Goal: Task Accomplishment & Management: Manage account settings

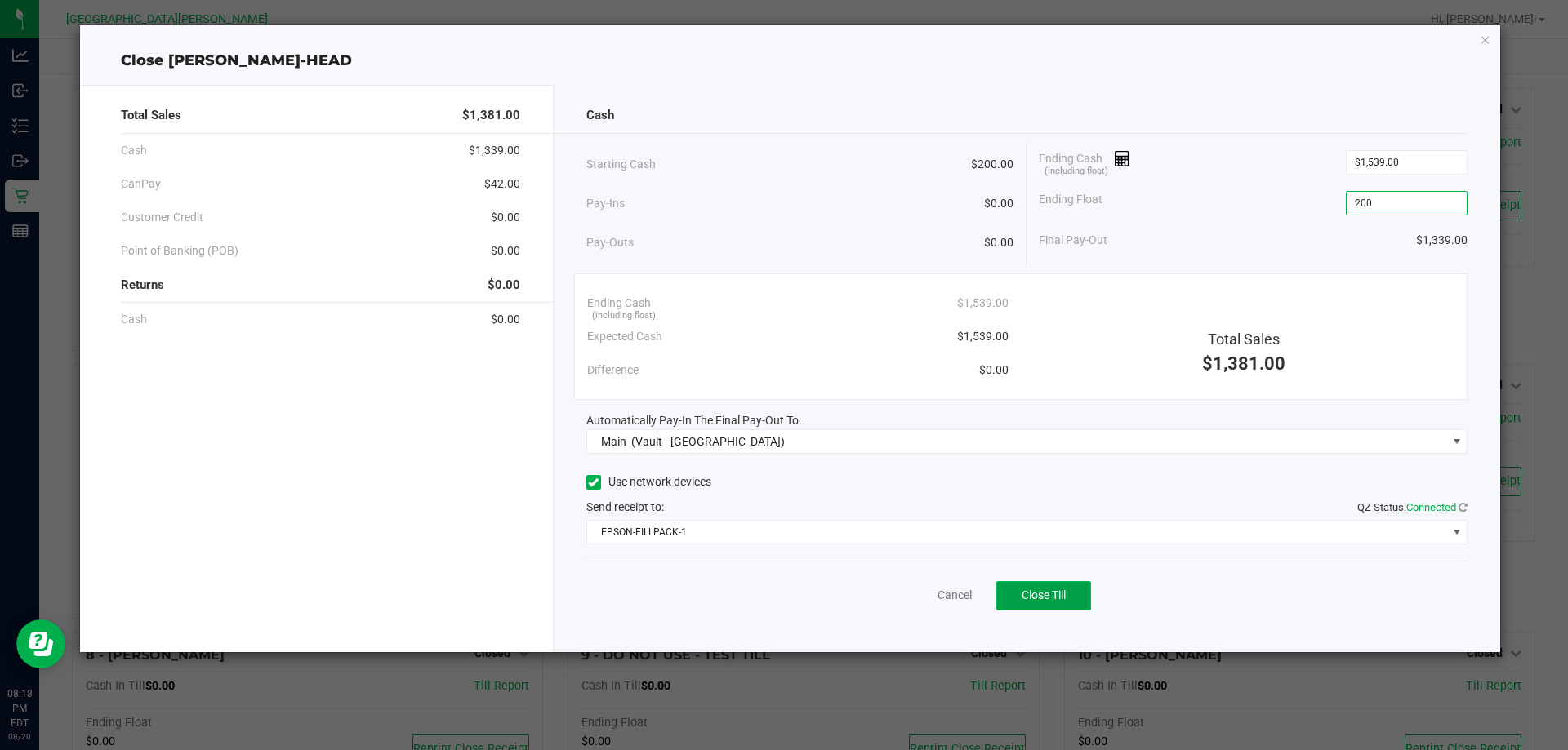
type input "$200.00"
click at [1085, 587] on button "Close Till" at bounding box center [1043, 596] width 94 height 29
click at [918, 594] on link "Dismiss" at bounding box center [918, 595] width 39 height 17
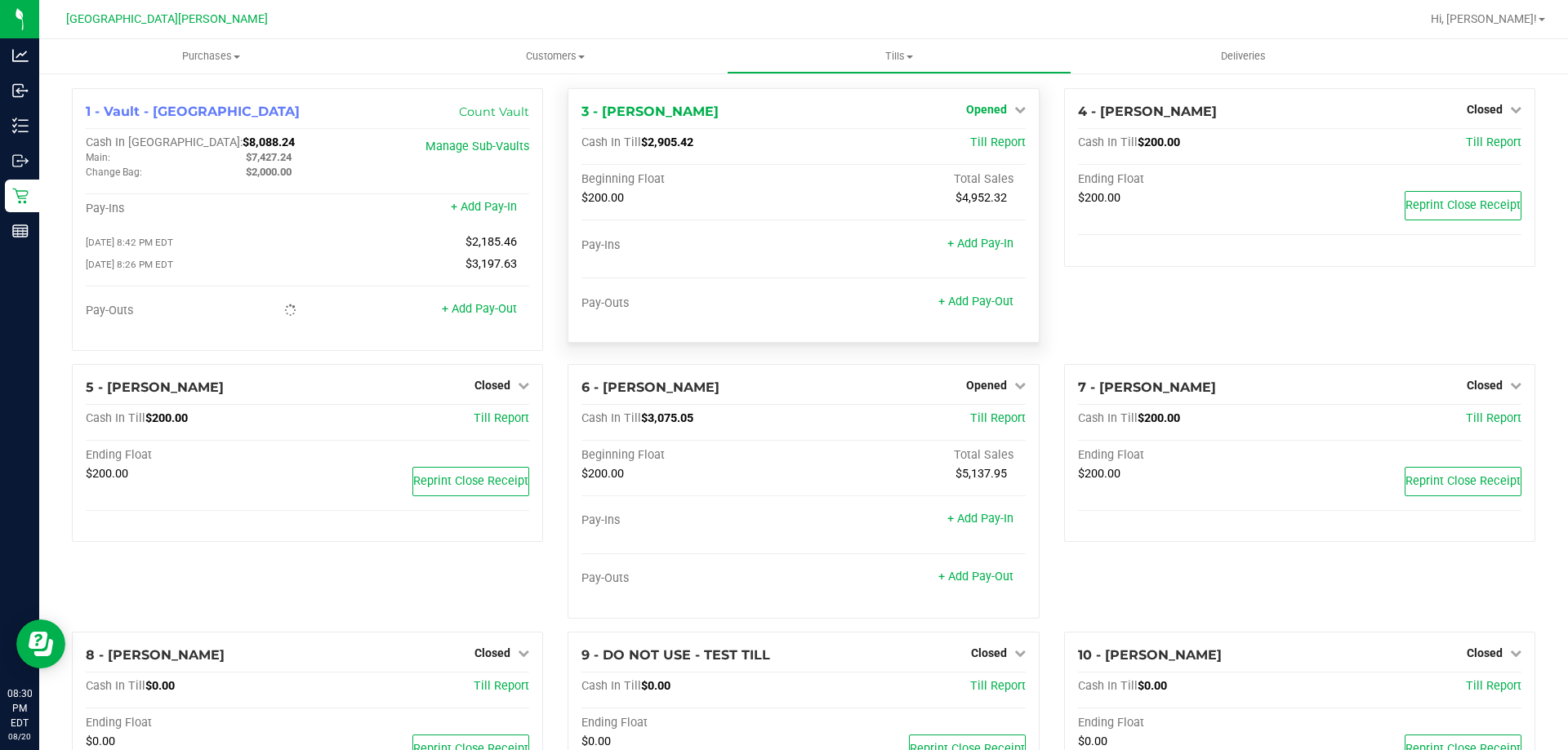
click at [985, 115] on span "Opened" at bounding box center [986, 109] width 41 height 13
click at [980, 143] on link "Close Till" at bounding box center [988, 144] width 44 height 13
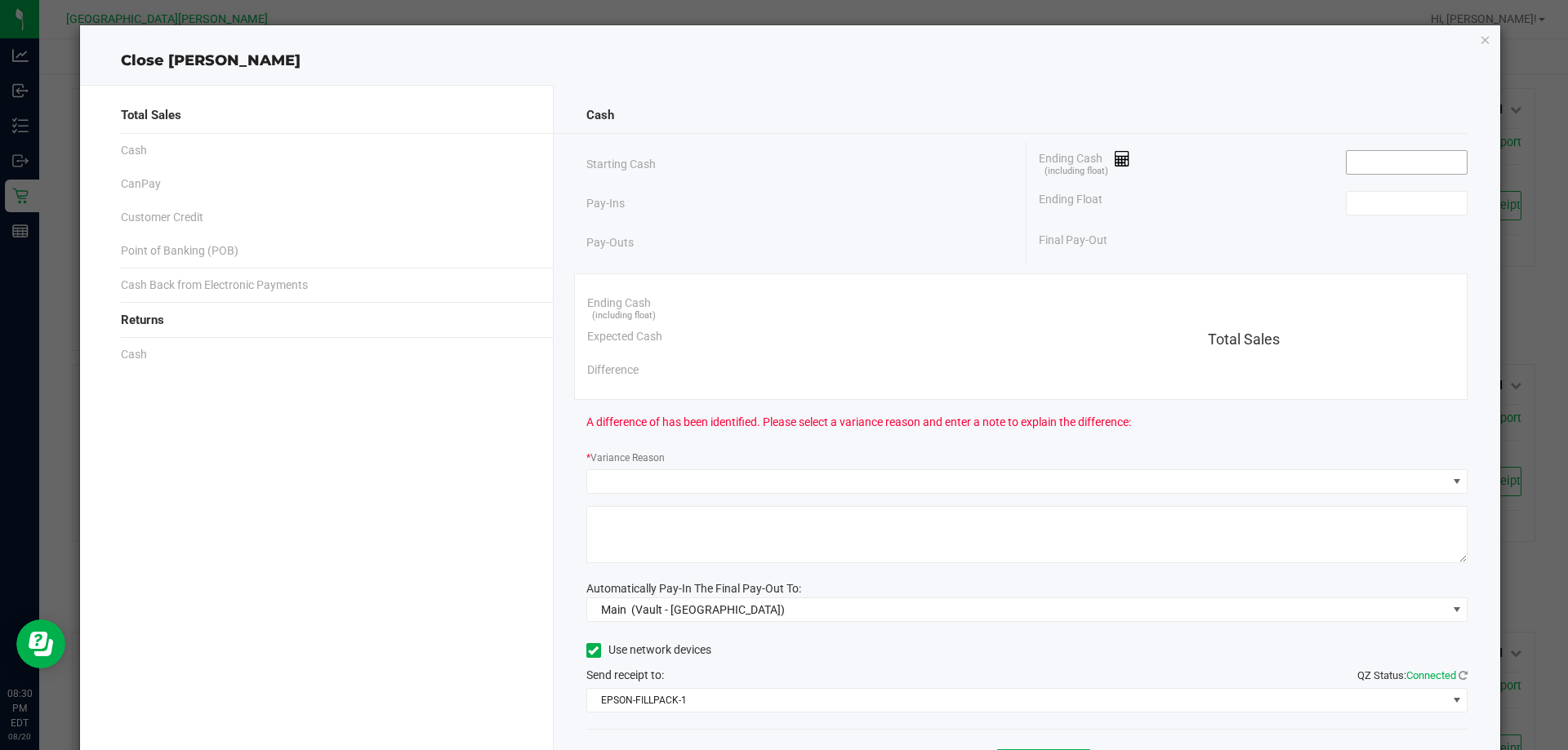
click at [1353, 156] on input at bounding box center [1406, 162] width 120 height 23
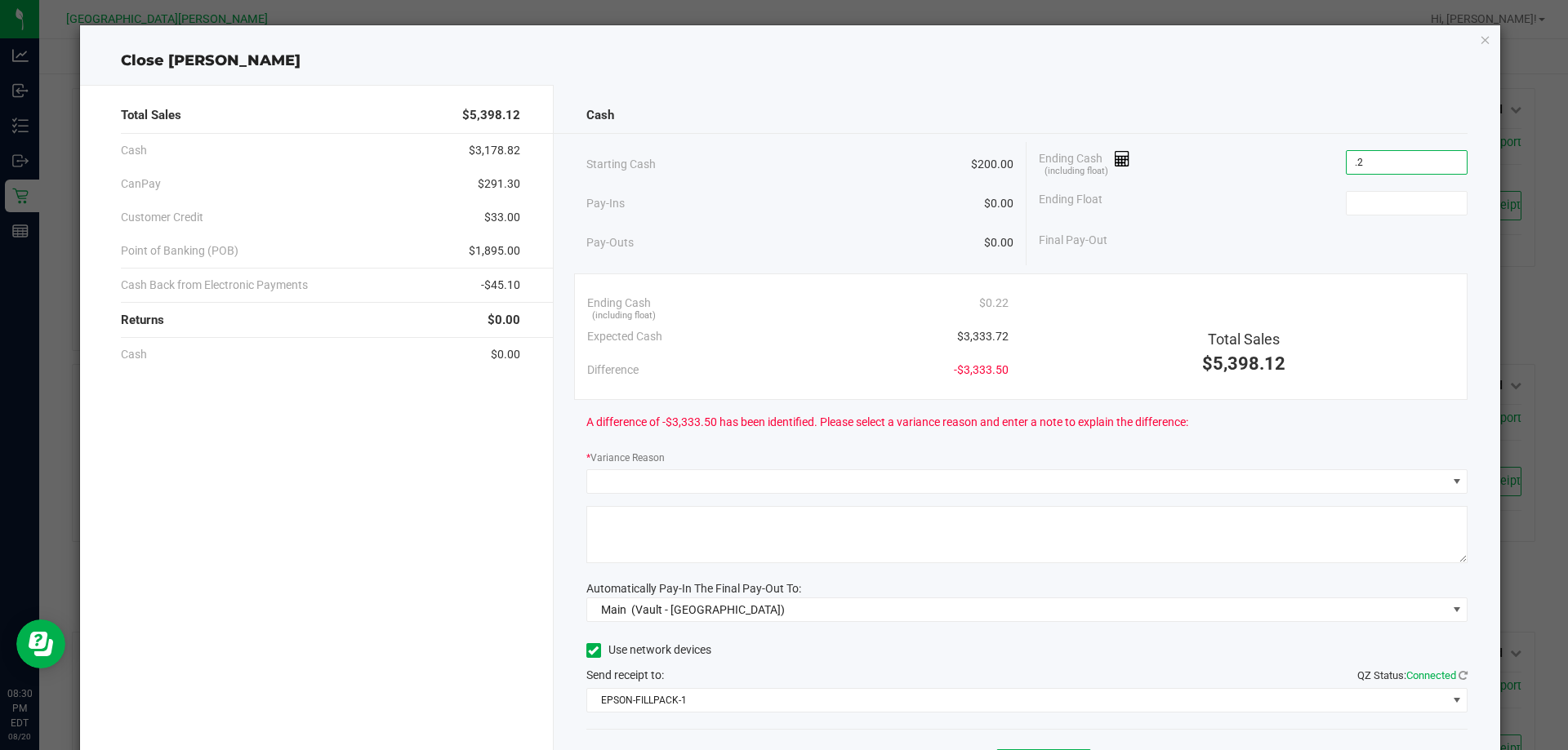
type input "."
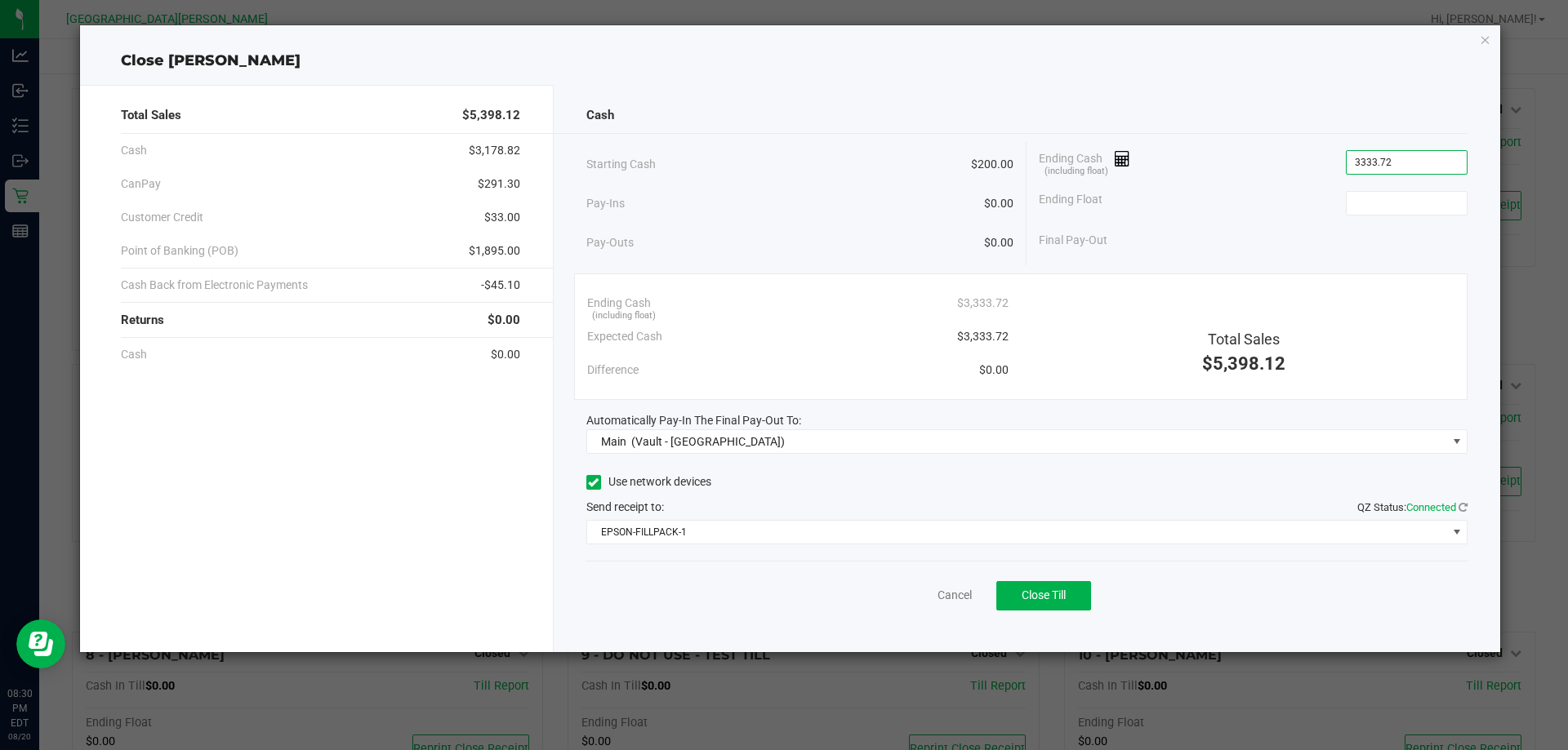
type input "$3,333.72"
type input "$200.00"
click at [1011, 601] on button "Close Till" at bounding box center [1043, 596] width 94 height 29
click at [910, 594] on link "Dismiss" at bounding box center [918, 595] width 39 height 17
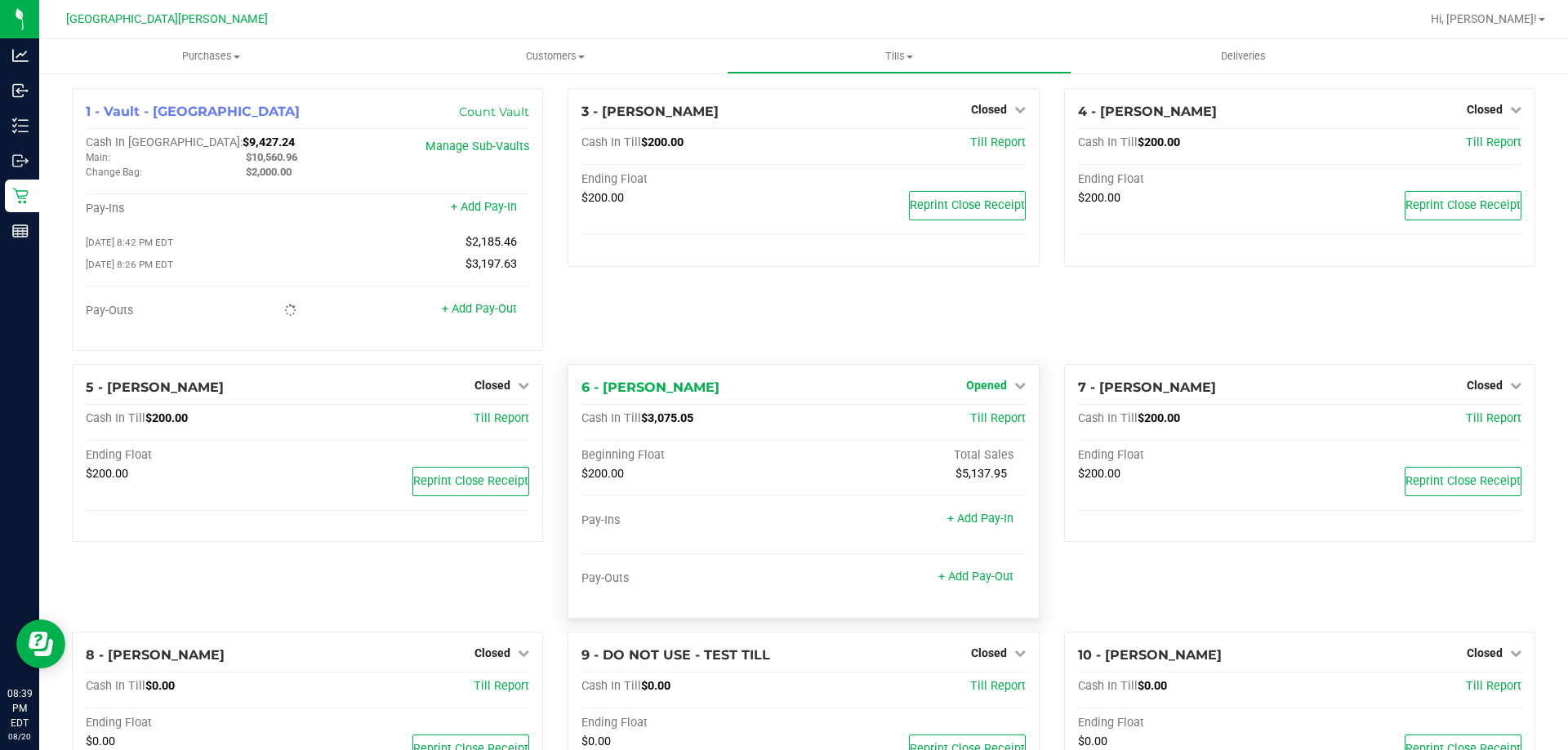
click at [967, 390] on span "Opened" at bounding box center [986, 385] width 41 height 13
click at [983, 415] on link "Close Till" at bounding box center [988, 419] width 44 height 13
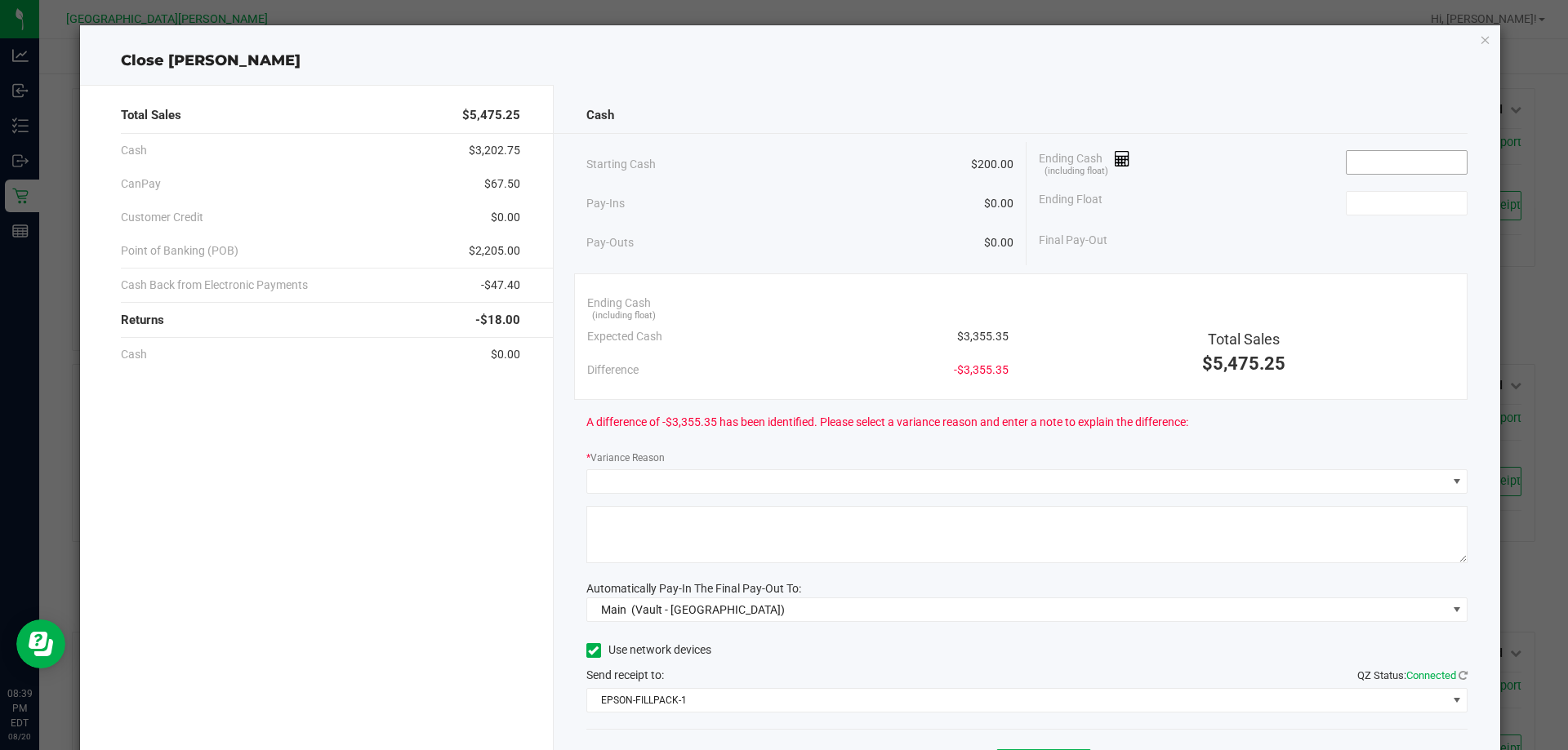
click at [1347, 170] on input at bounding box center [1406, 162] width 120 height 23
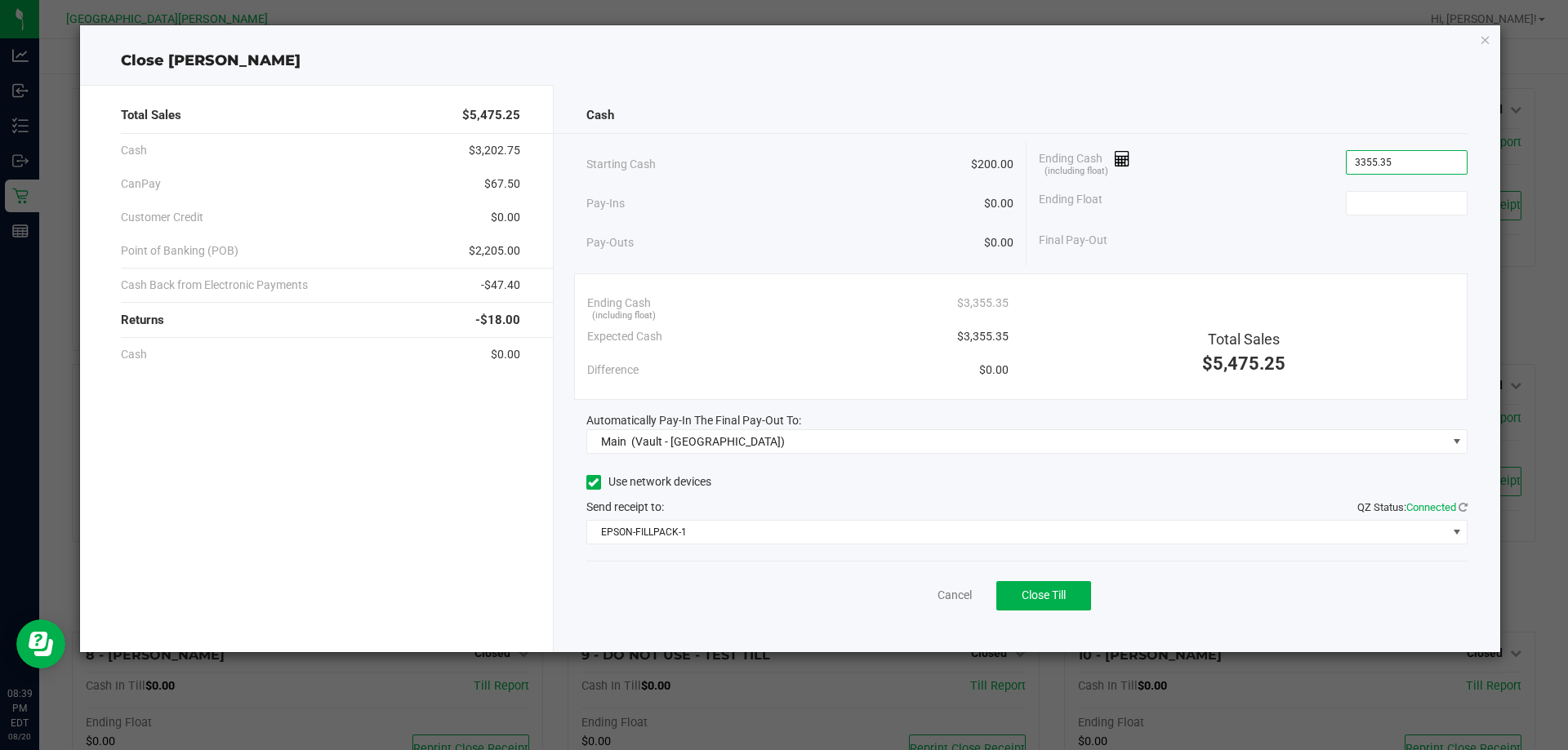
type input "$3,355.35"
type input "$200.00"
click at [1033, 587] on button "Close Till" at bounding box center [1043, 596] width 94 height 29
click at [906, 599] on link "Dismiss" at bounding box center [918, 595] width 39 height 17
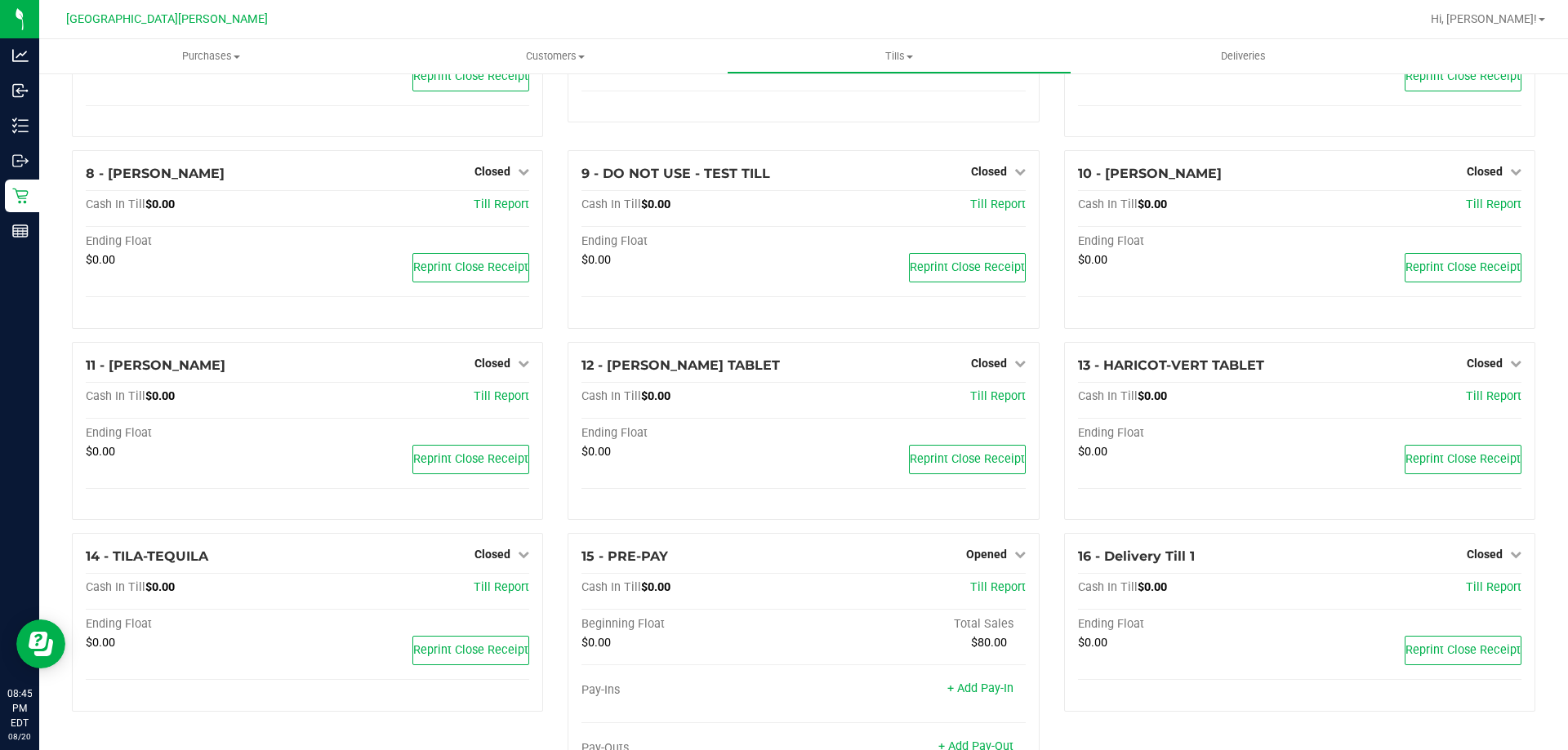
scroll to position [475, 0]
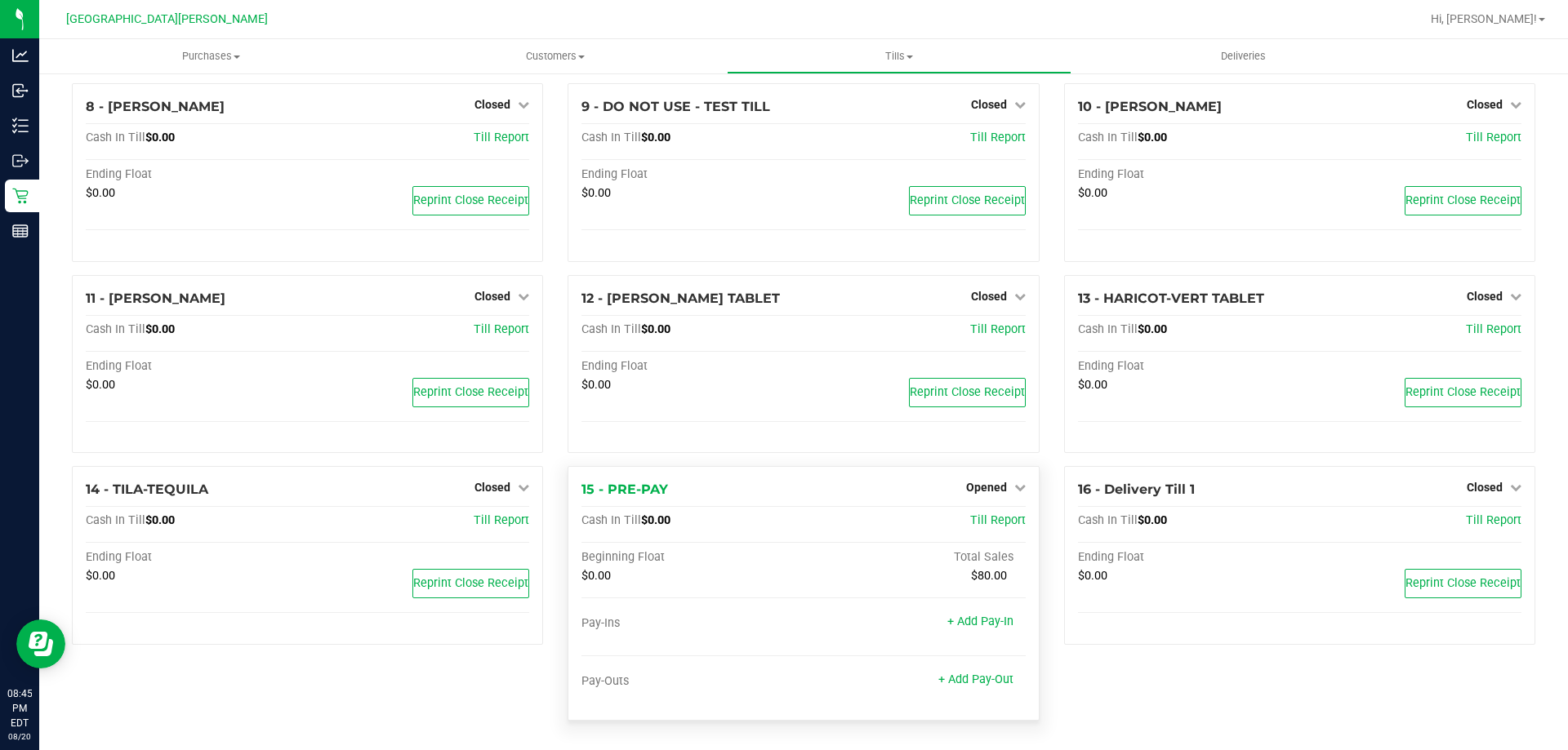
click at [992, 480] on div "Opened" at bounding box center [995, 487] width 60 height 19
click at [991, 485] on span "Opened" at bounding box center [986, 487] width 41 height 13
click at [987, 524] on link "Close Till" at bounding box center [988, 522] width 44 height 13
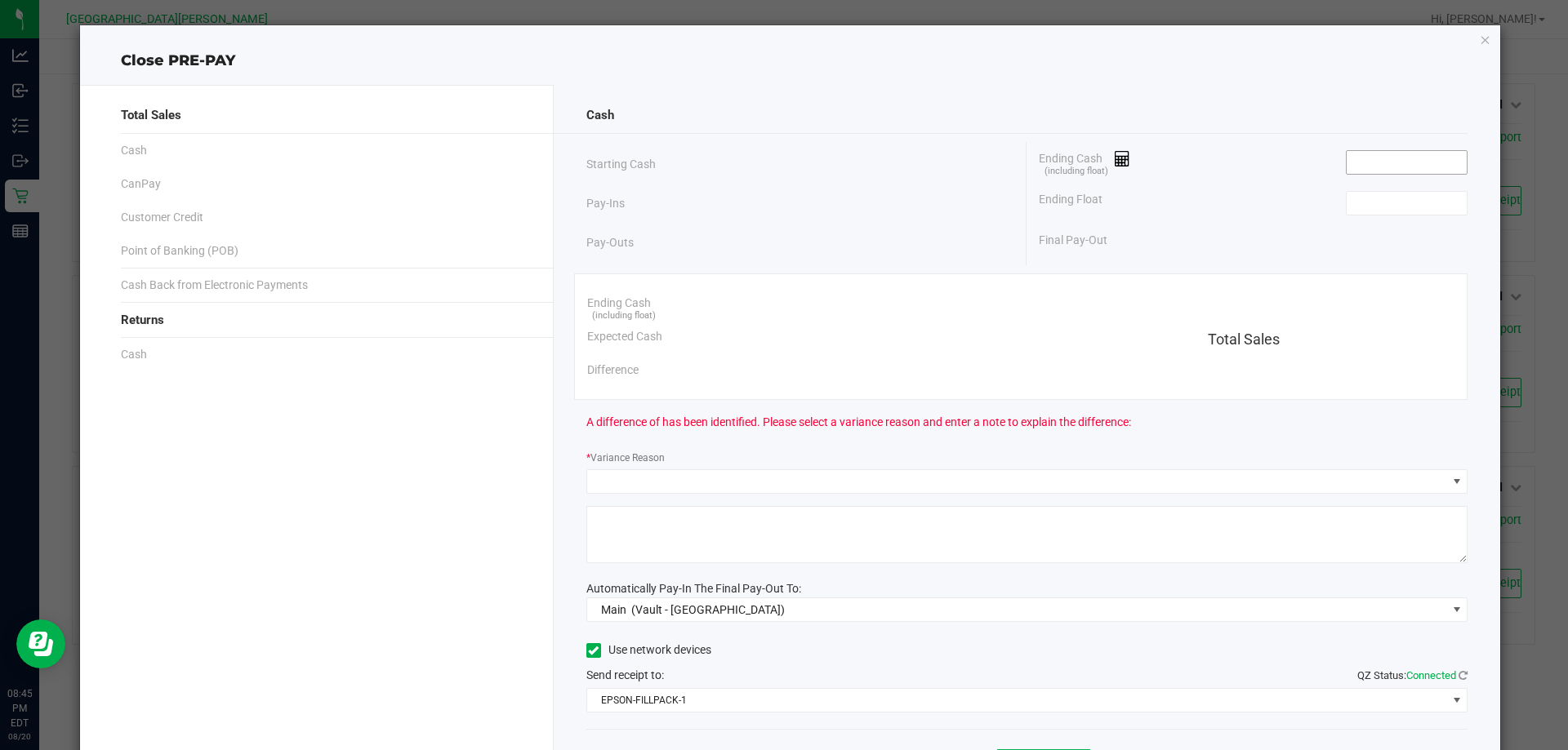
click at [1360, 166] on input at bounding box center [1406, 162] width 120 height 23
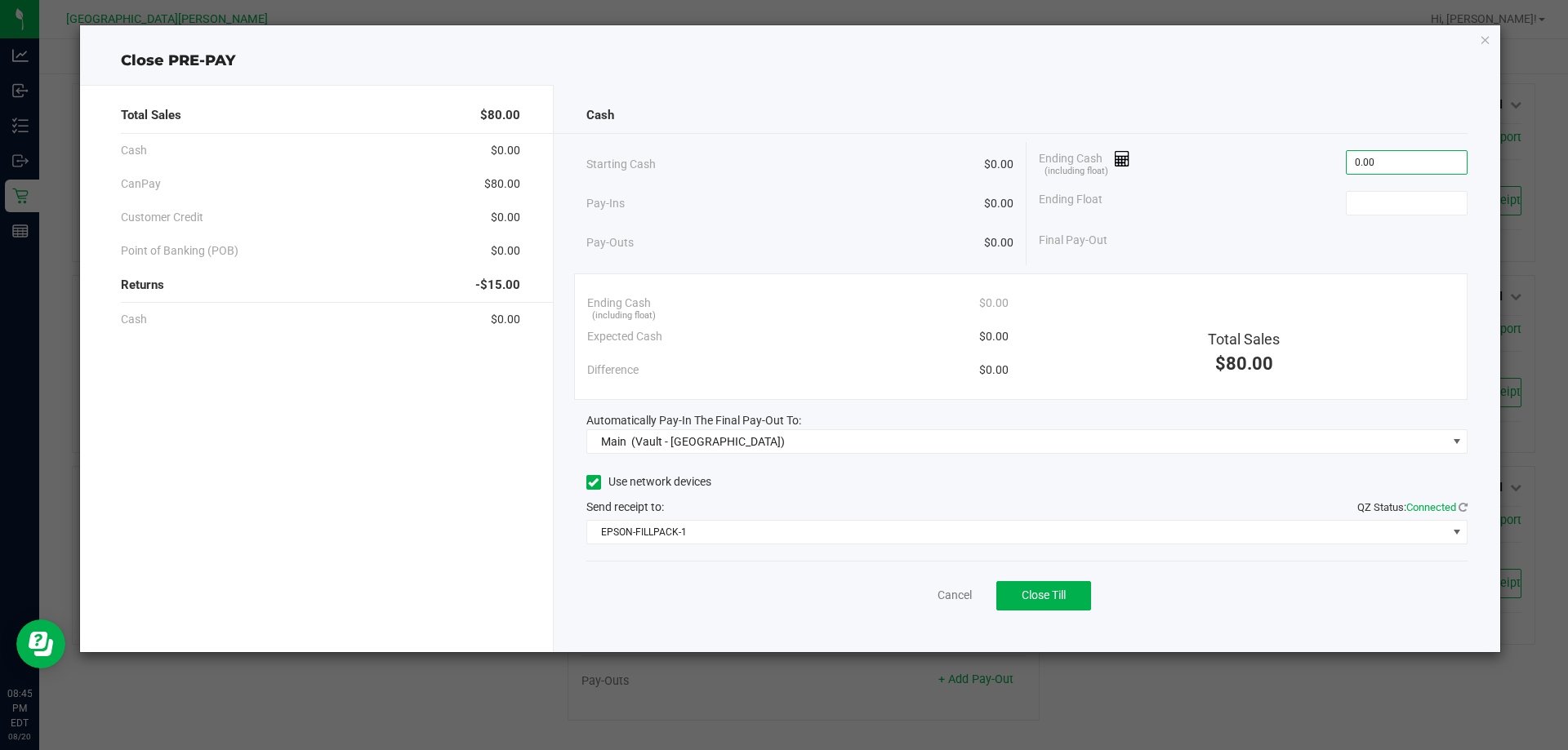
type input "$0.00"
click at [1065, 584] on button "Close Till" at bounding box center [1043, 596] width 94 height 29
click at [922, 592] on link "Dismiss" at bounding box center [918, 595] width 39 height 17
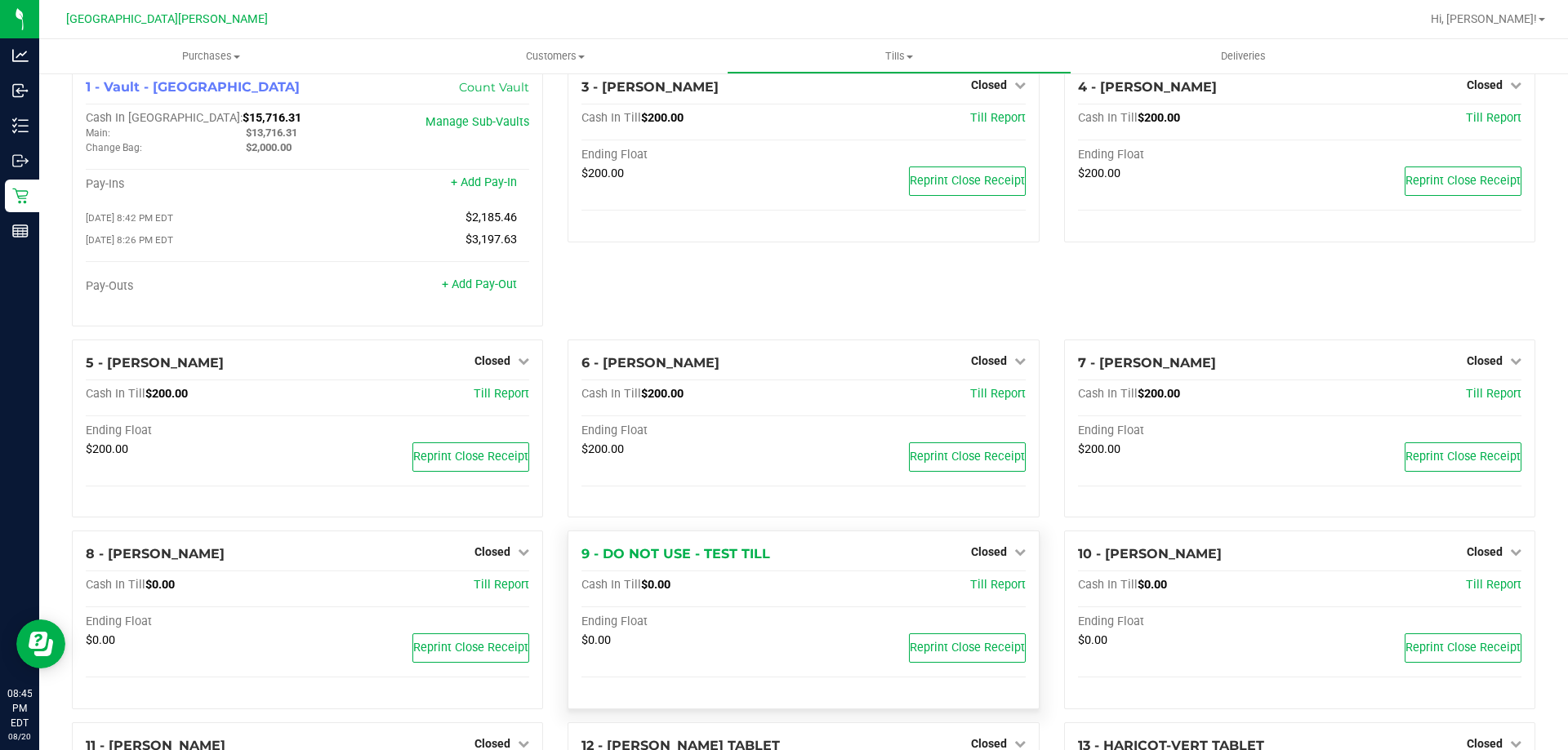
scroll to position [0, 0]
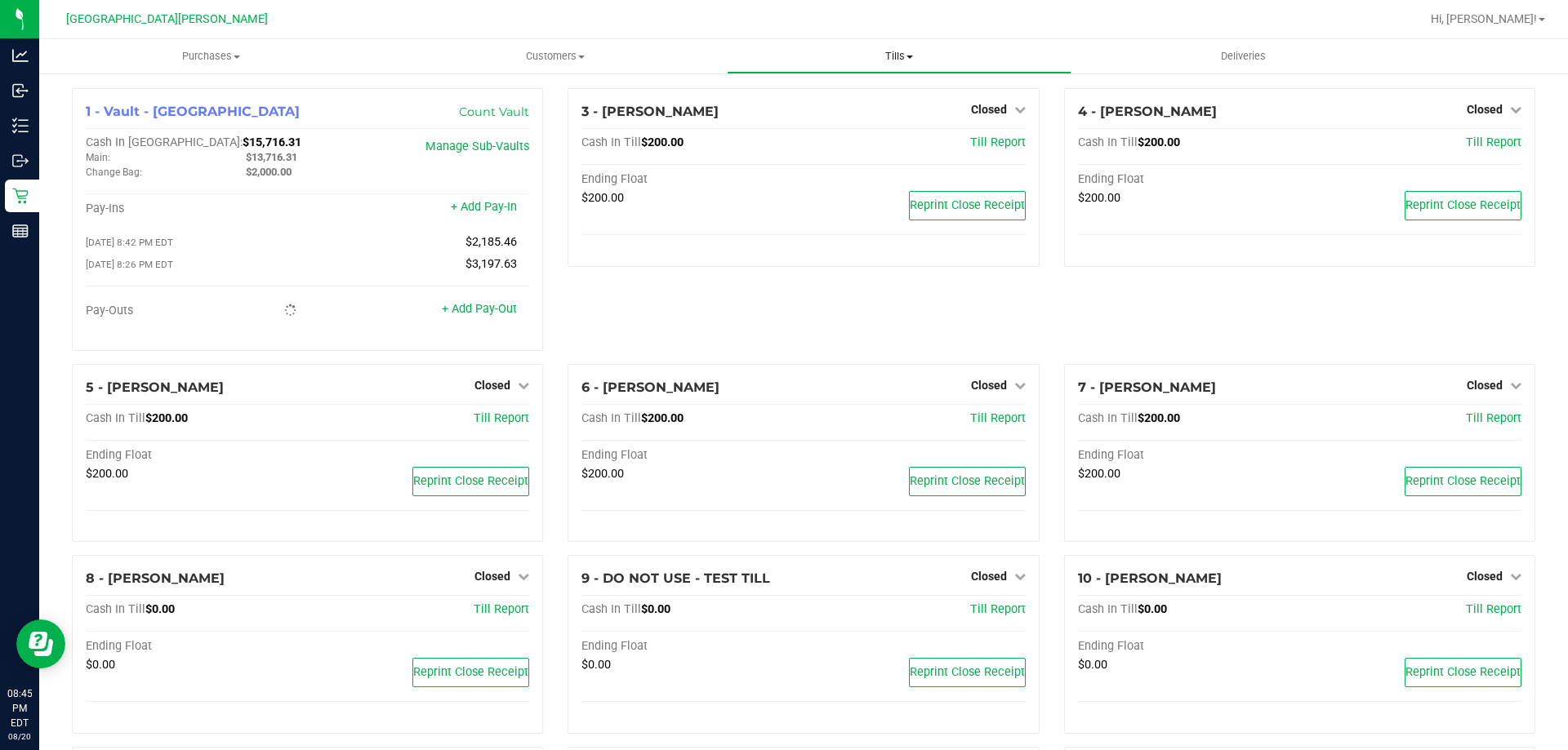
click at [901, 50] on span "Tills" at bounding box center [898, 56] width 342 height 15
click at [872, 117] on span "Reconcile e-payments" at bounding box center [808, 117] width 162 height 14
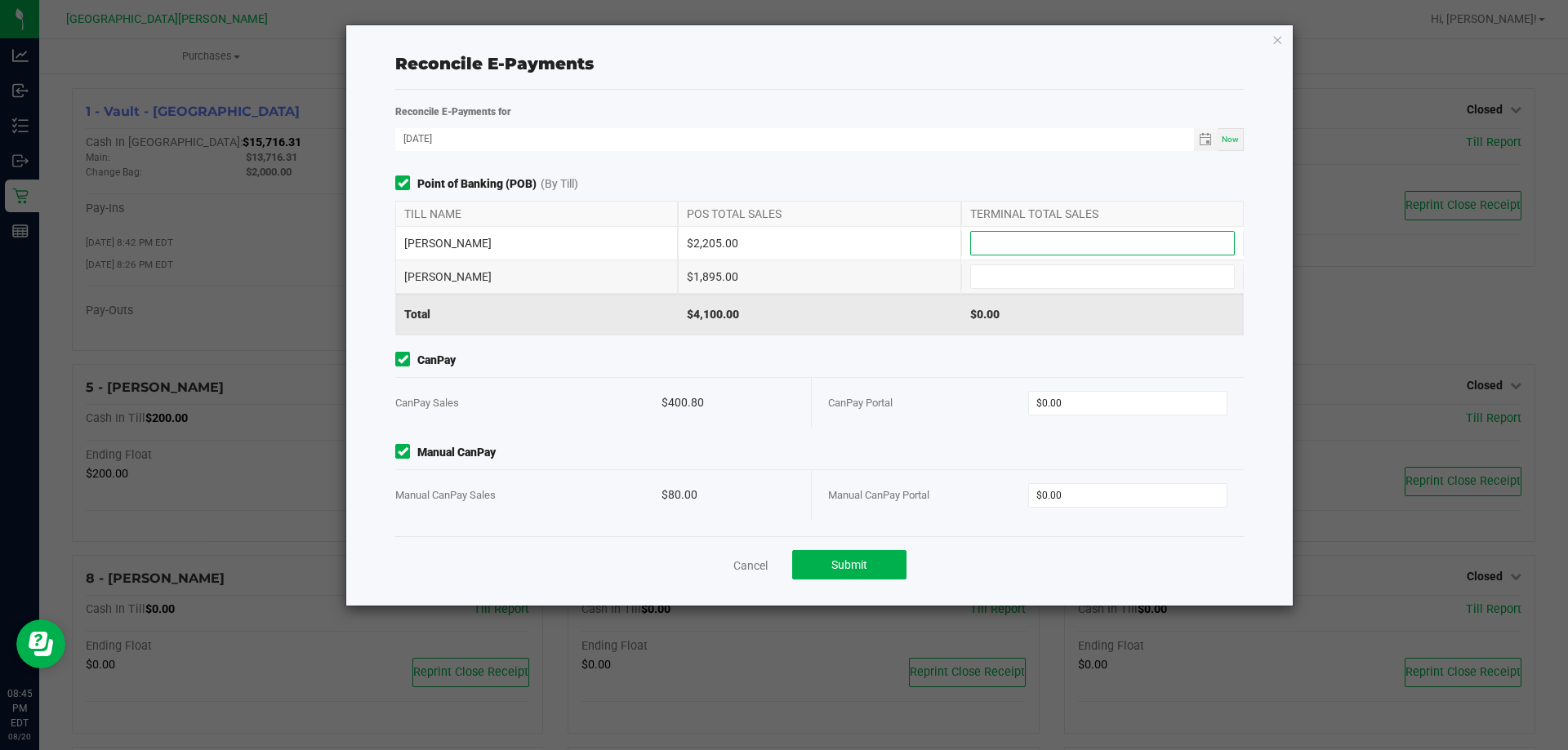
click at [991, 248] on input at bounding box center [1102, 243] width 263 height 23
type input "$2,205.00"
type input "$1,895.00"
type input "$400.80"
type input "$80.00"
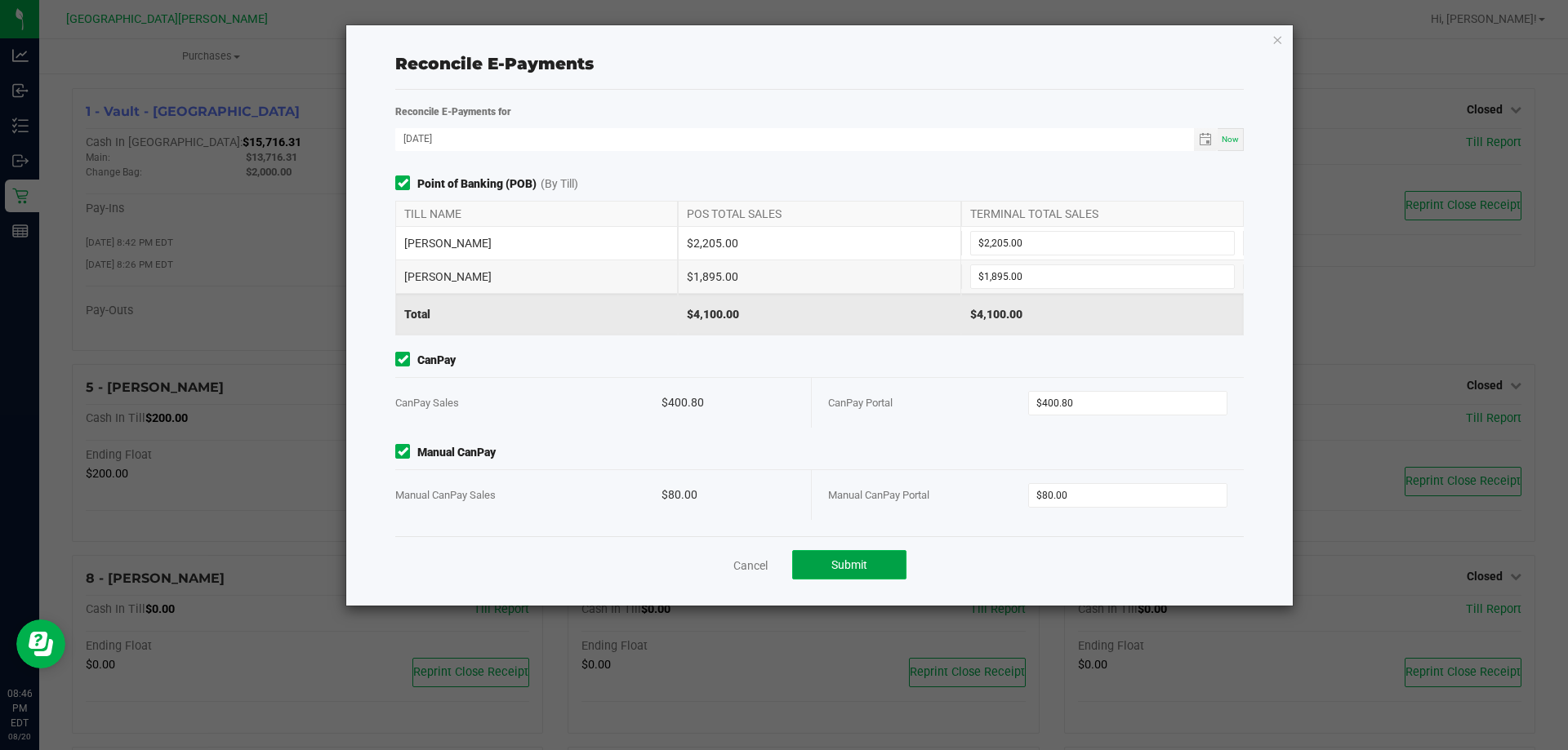
click at [847, 563] on span "Submit" at bounding box center [848, 565] width 36 height 13
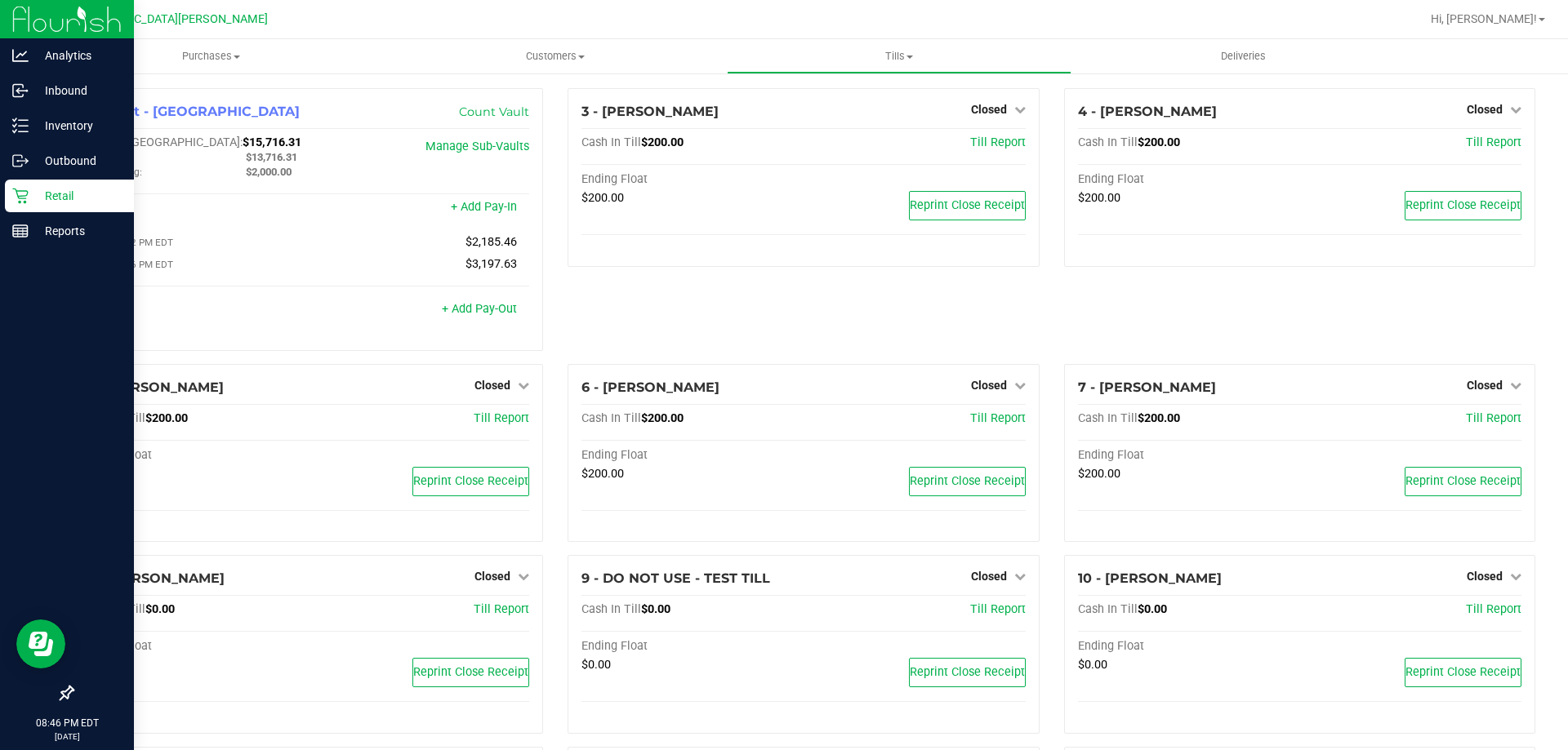
click at [52, 201] on p "Retail" at bounding box center [77, 195] width 98 height 19
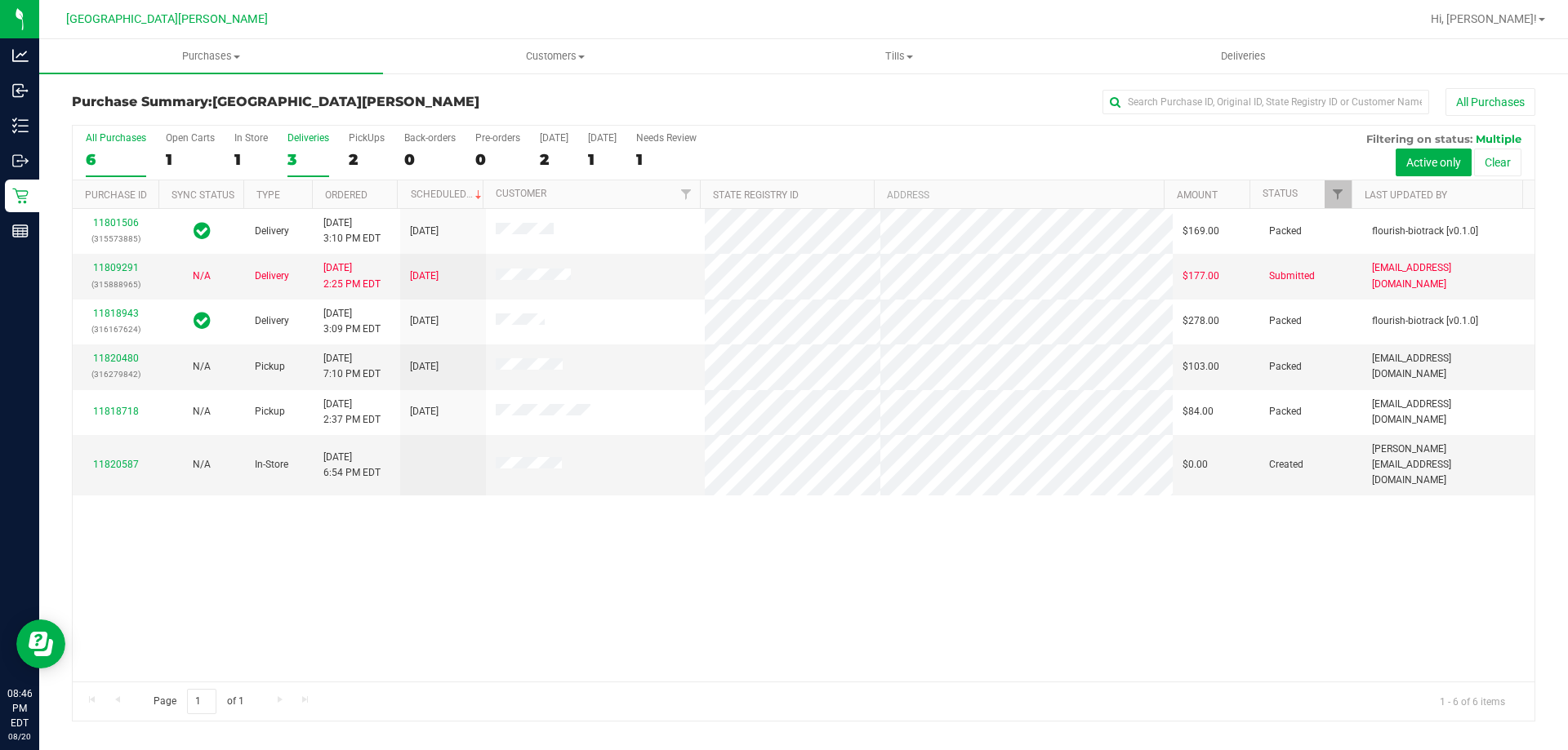
click at [319, 135] on div "Deliveries" at bounding box center [307, 138] width 41 height 11
click at [0, 0] on input "Deliveries 3" at bounding box center [0, 0] width 0 height 0
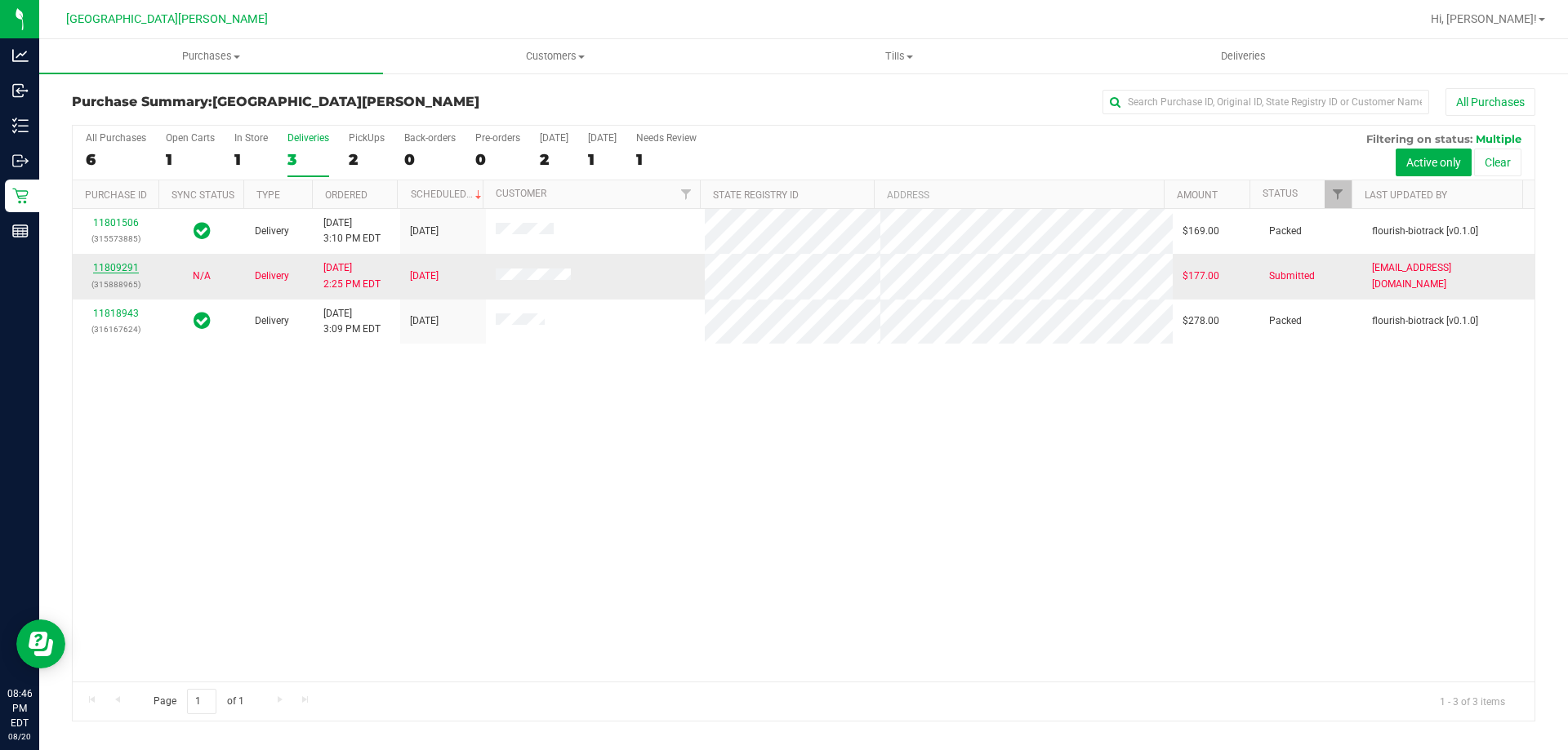
click at [101, 262] on link "11809291" at bounding box center [116, 268] width 46 height 11
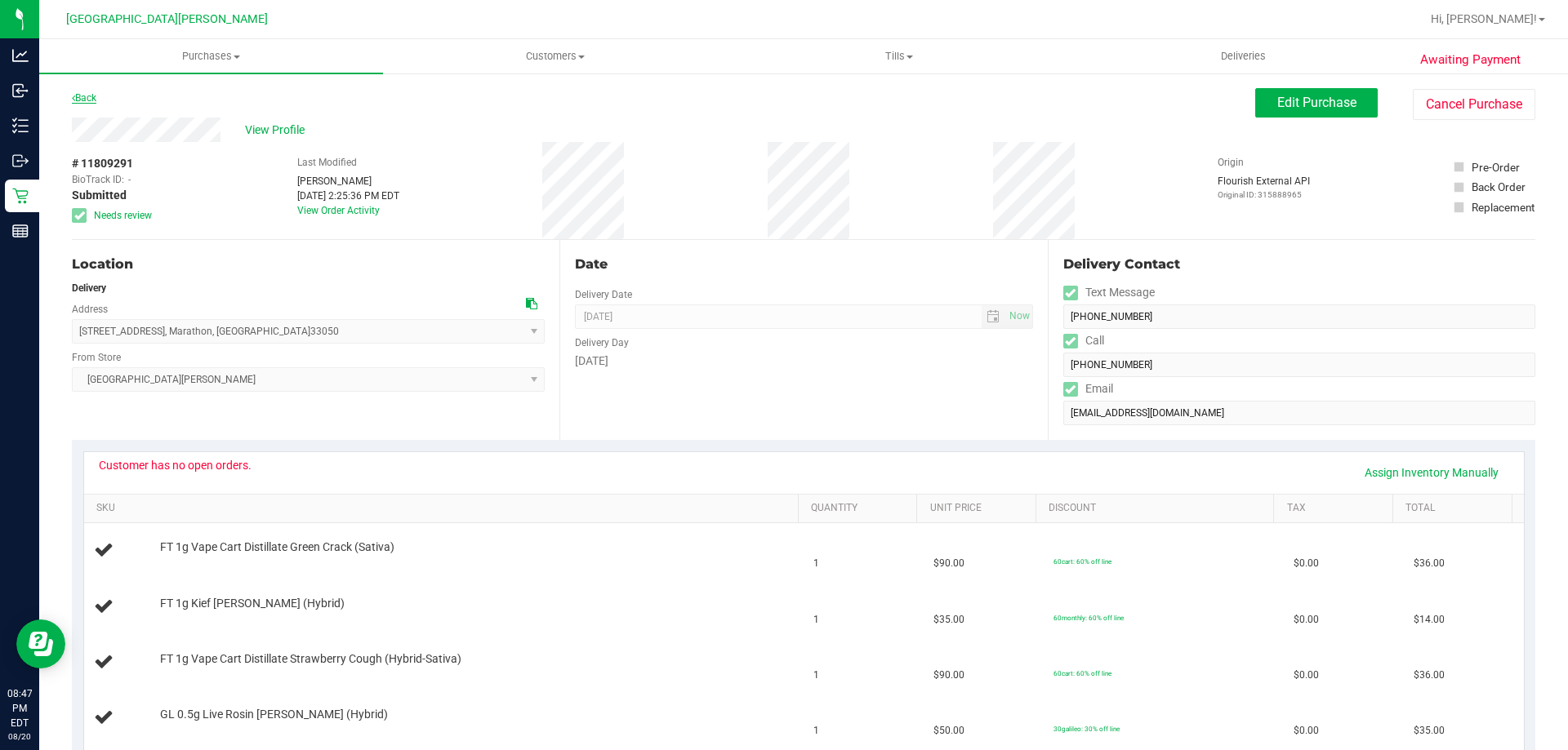
click at [78, 96] on link "Back" at bounding box center [83, 98] width 25 height 11
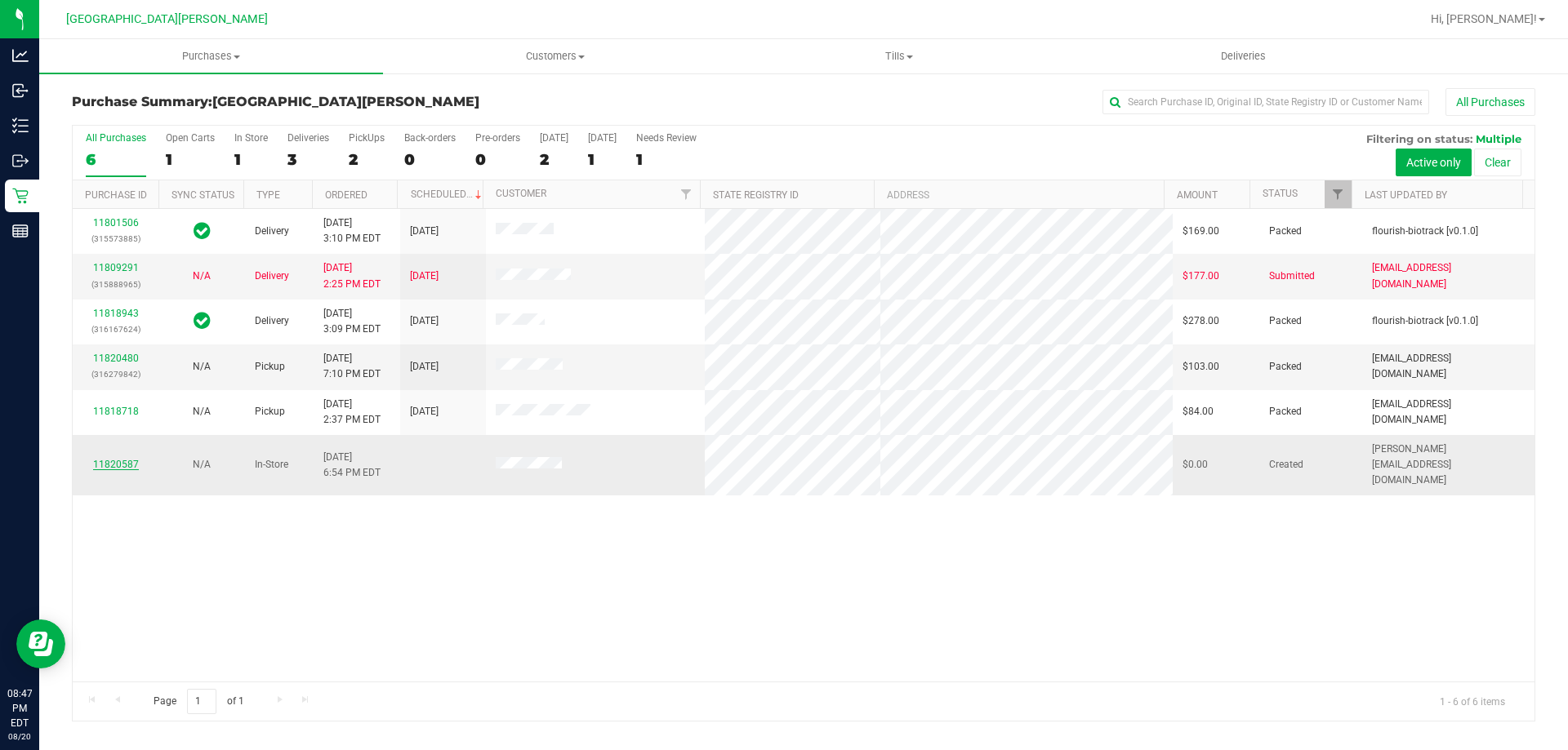
click at [130, 458] on link "11820587" at bounding box center [116, 464] width 46 height 11
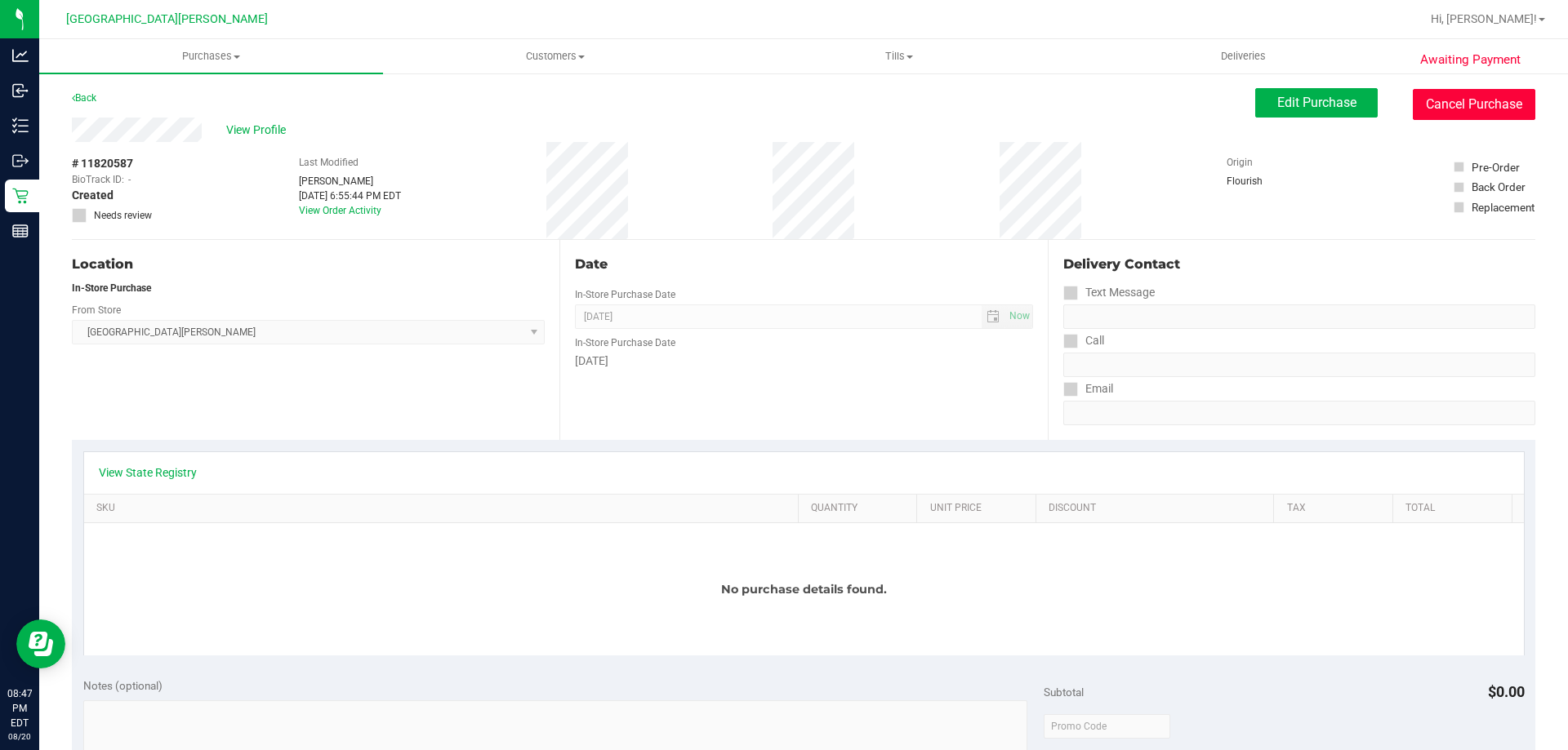
click at [1491, 109] on button "Cancel Purchase" at bounding box center [1474, 105] width 123 height 31
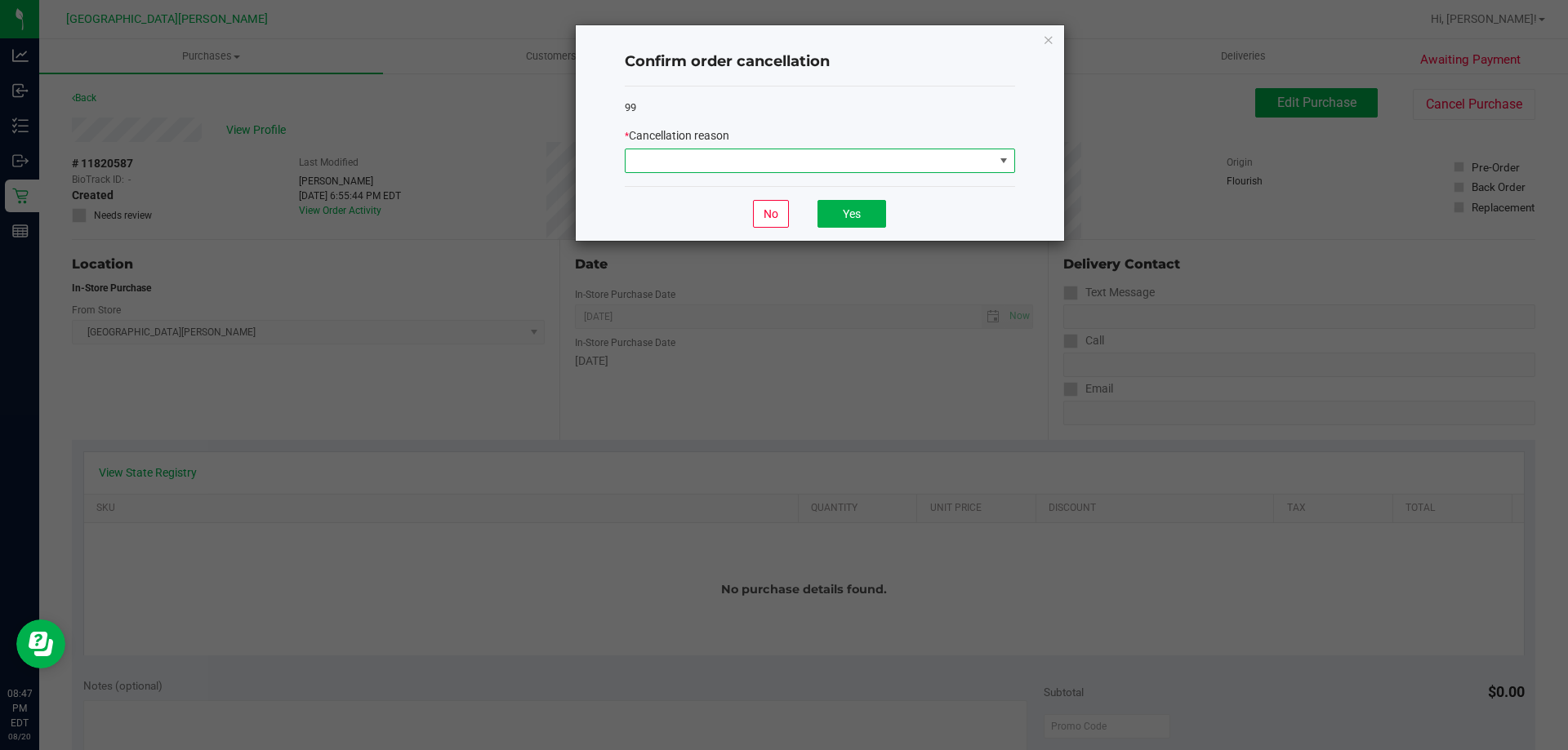
click at [737, 168] on span at bounding box center [810, 160] width 369 height 23
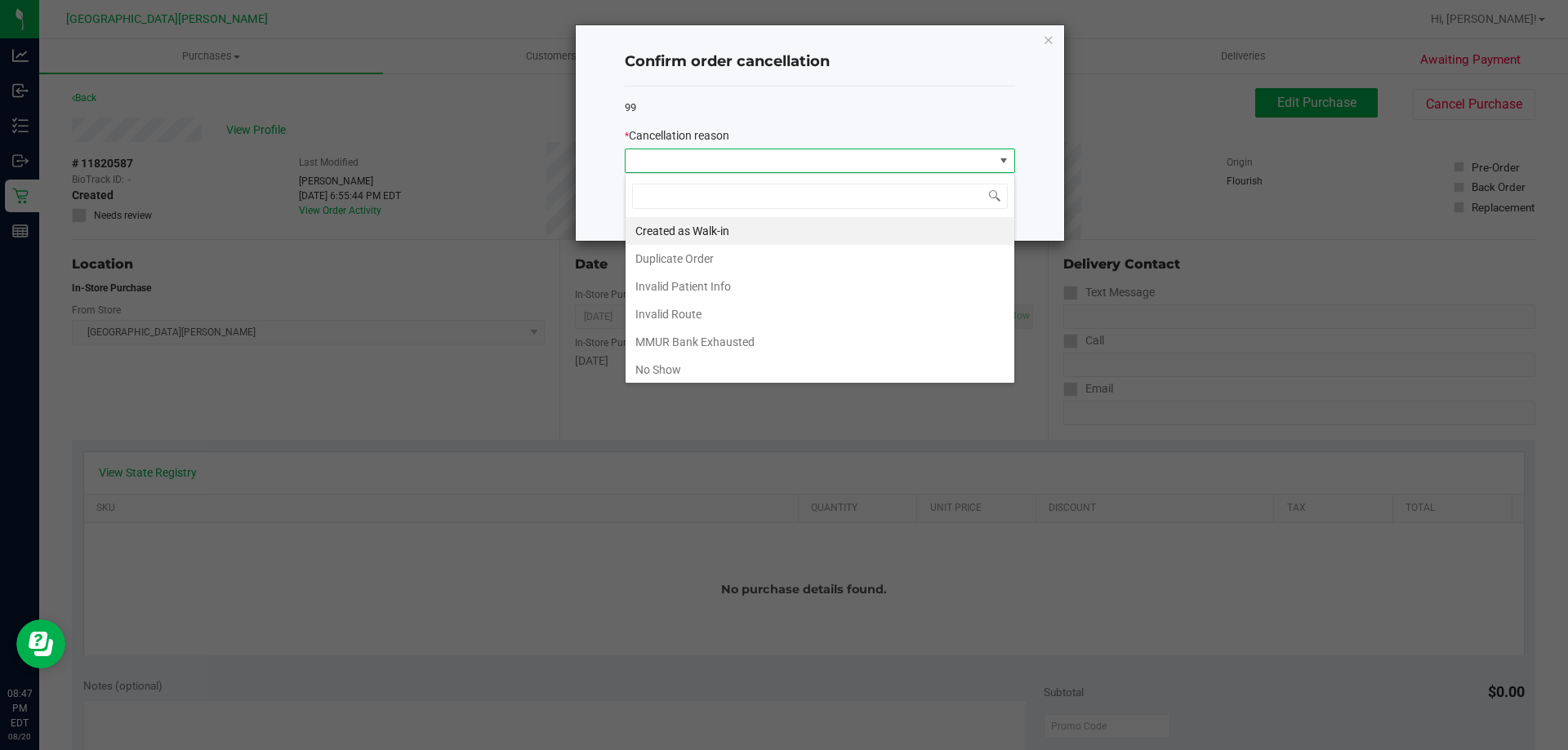
scroll to position [25, 391]
click at [660, 249] on li "Duplicate Order" at bounding box center [820, 259] width 389 height 28
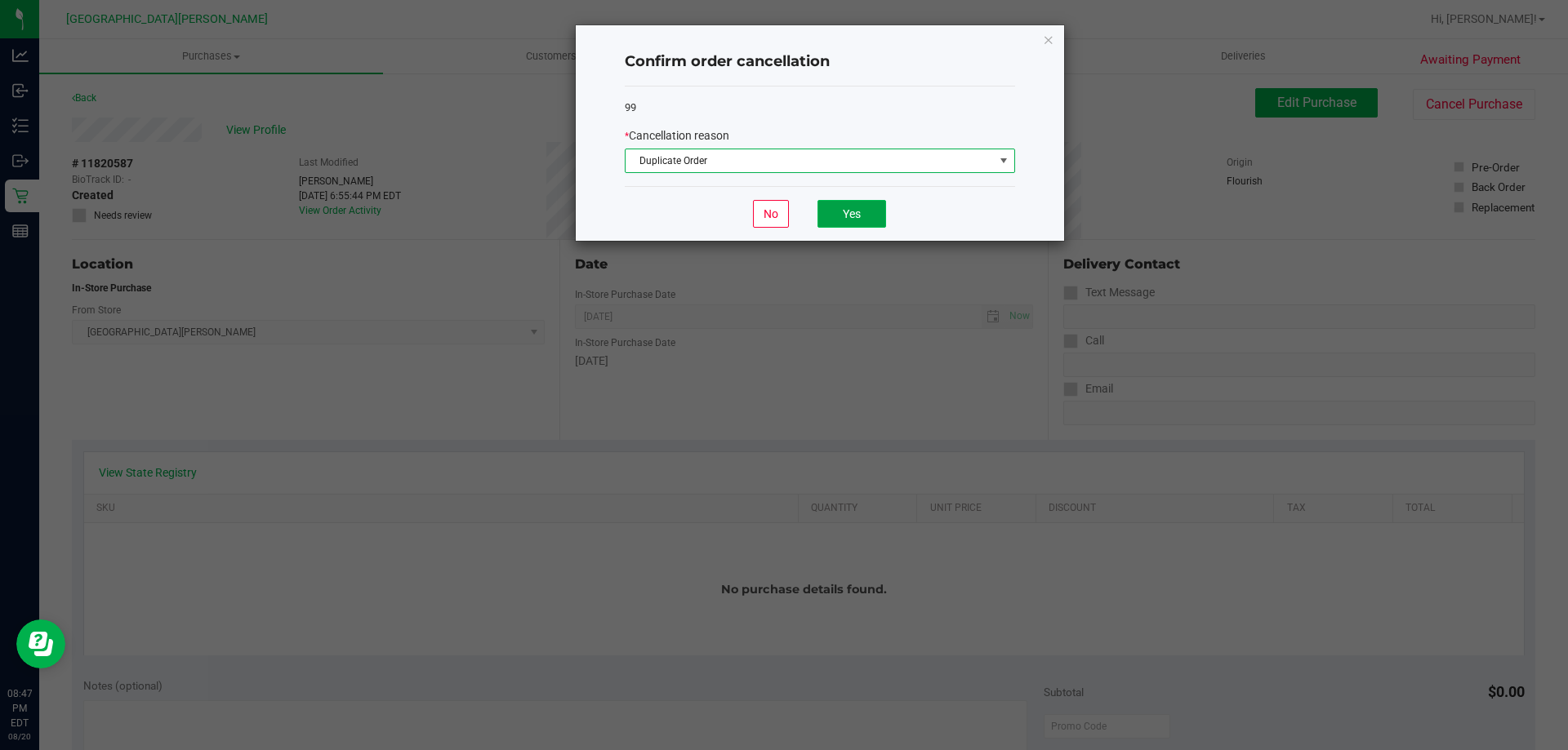
click at [825, 216] on button "Yes" at bounding box center [851, 214] width 69 height 28
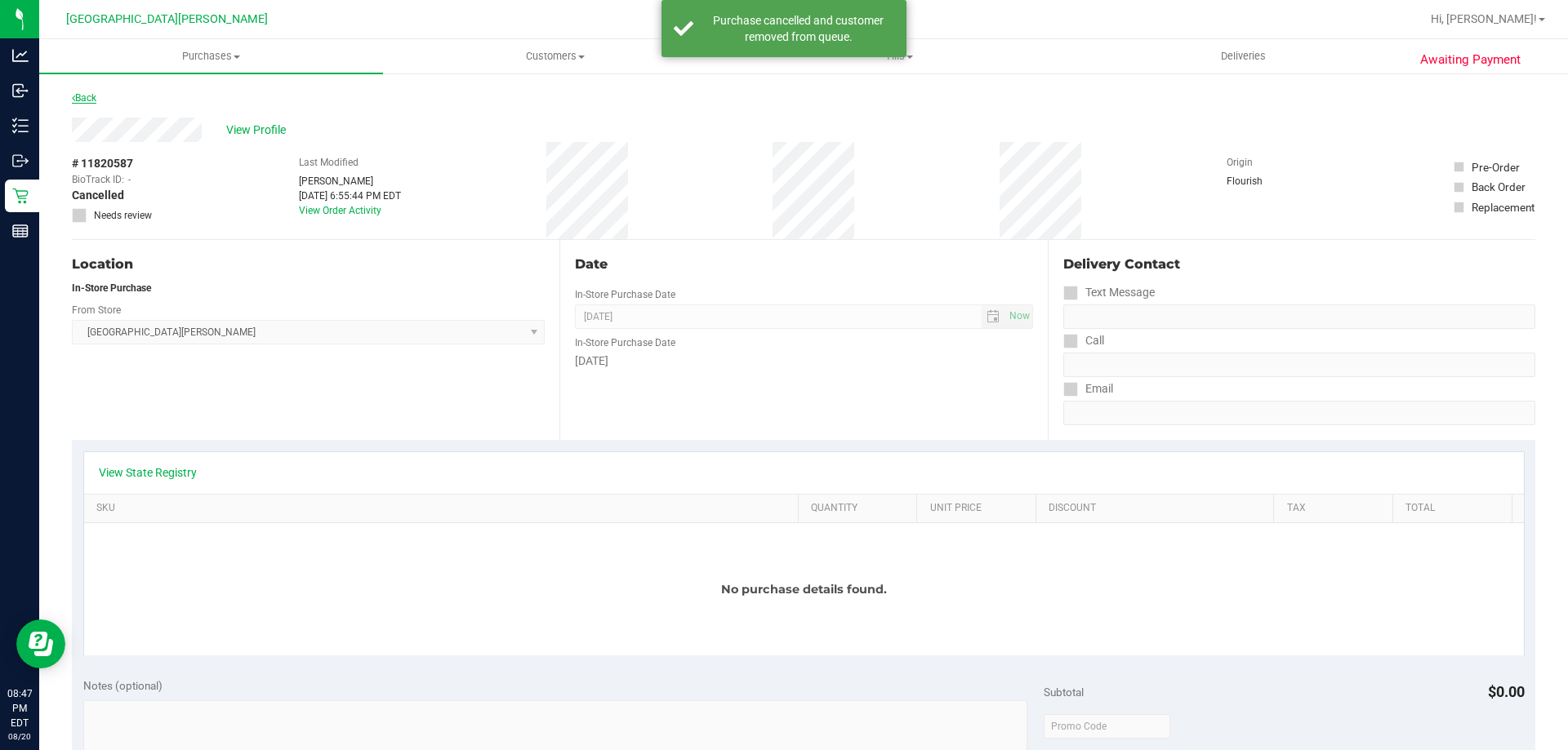
click at [95, 94] on link "Back" at bounding box center [83, 98] width 25 height 11
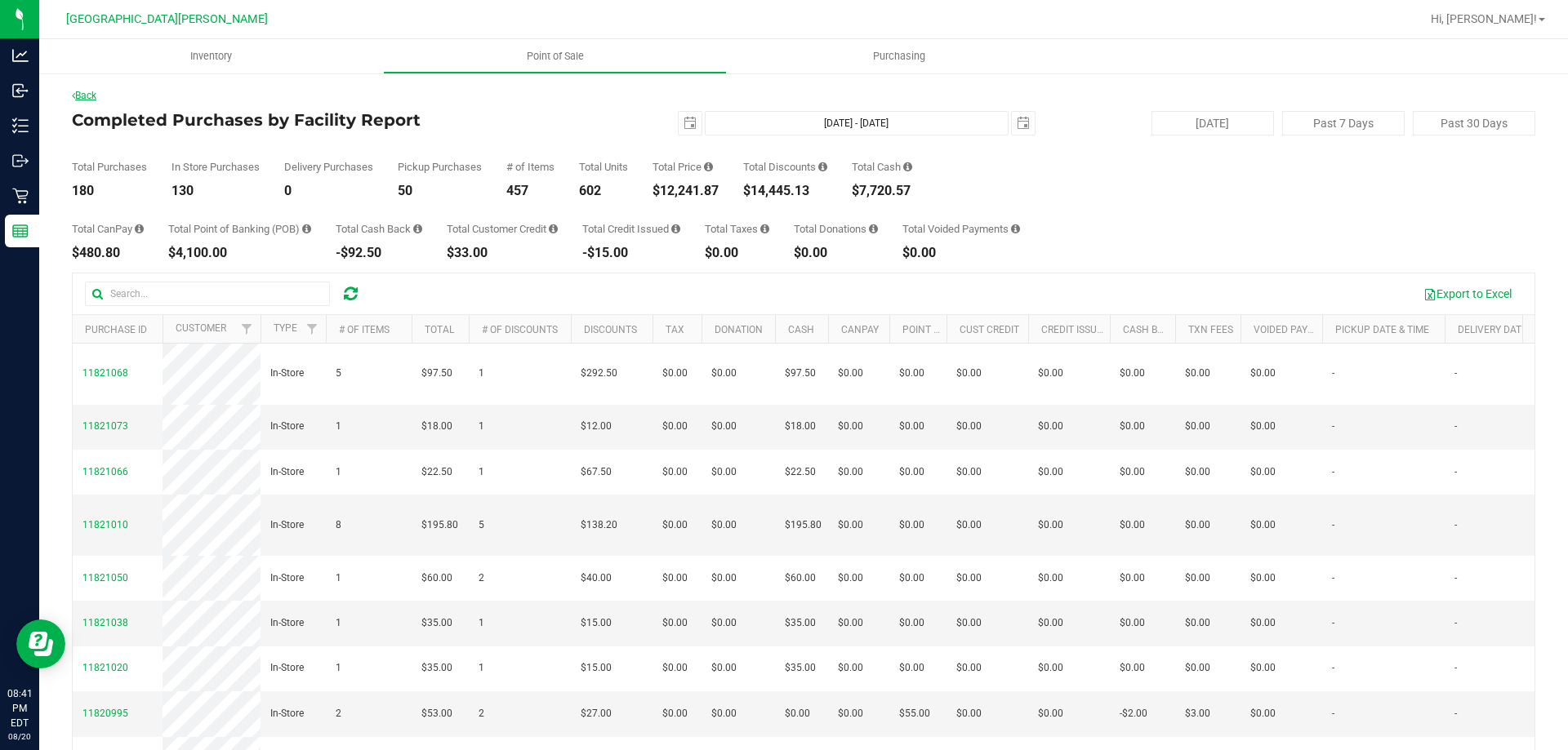
click at [82, 94] on link "Back" at bounding box center [83, 95] width 25 height 11
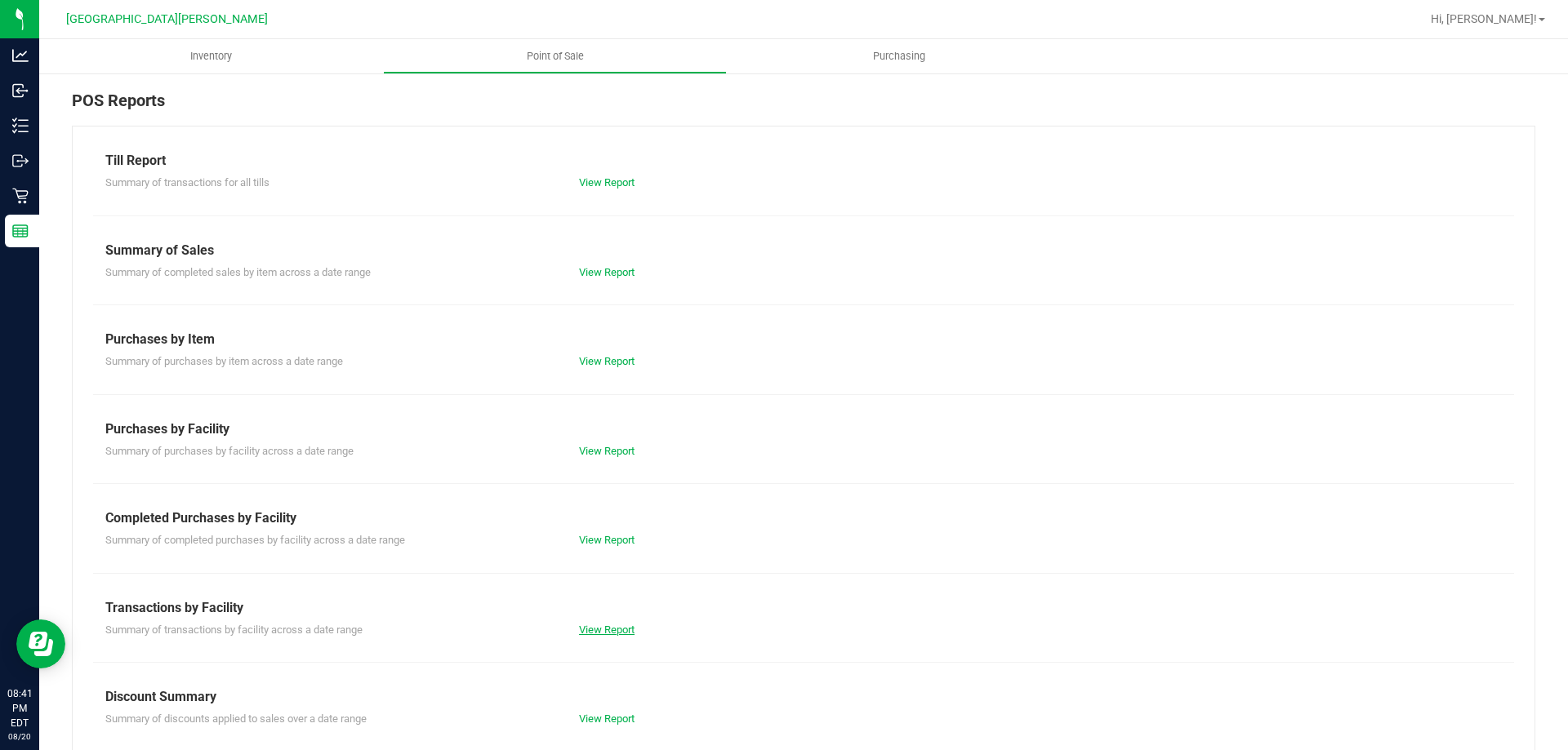
click at [592, 633] on link "View Report" at bounding box center [606, 629] width 56 height 12
